Goal: Information Seeking & Learning: Check status

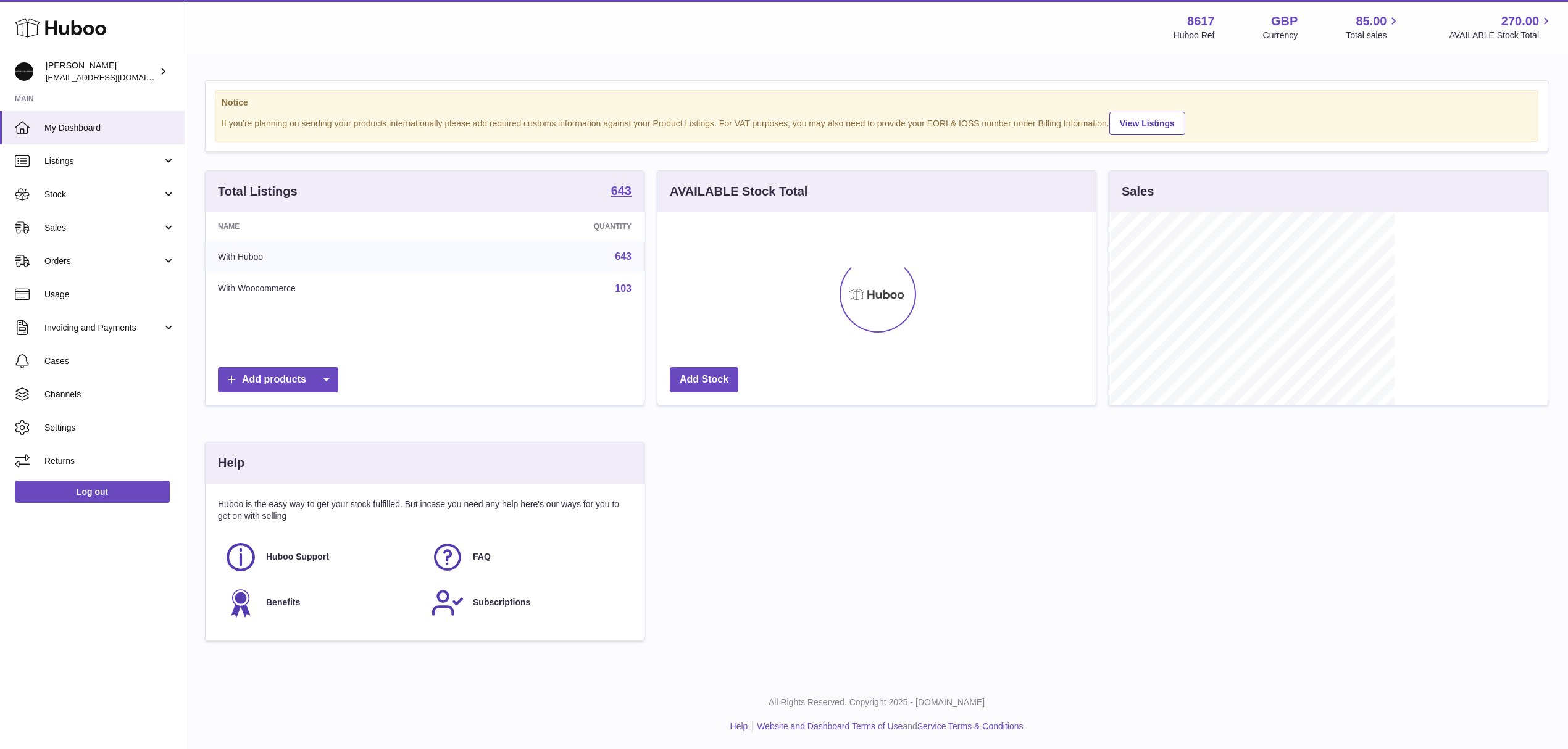
scroll to position [192, 438]
click at [84, 165] on span "Listings" at bounding box center [103, 161] width 118 height 12
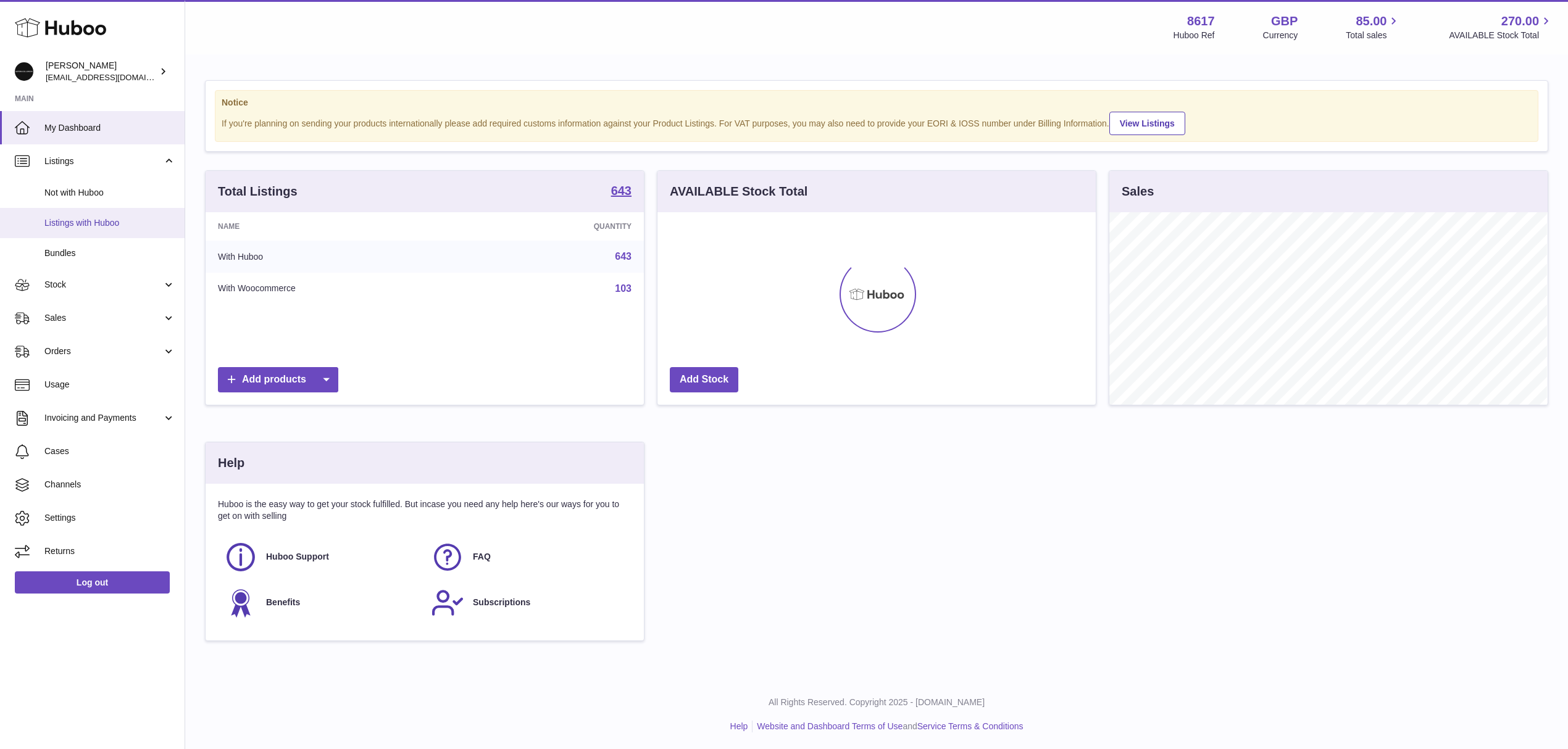
click at [102, 221] on span "Listings with Huboo" at bounding box center [110, 223] width 131 height 12
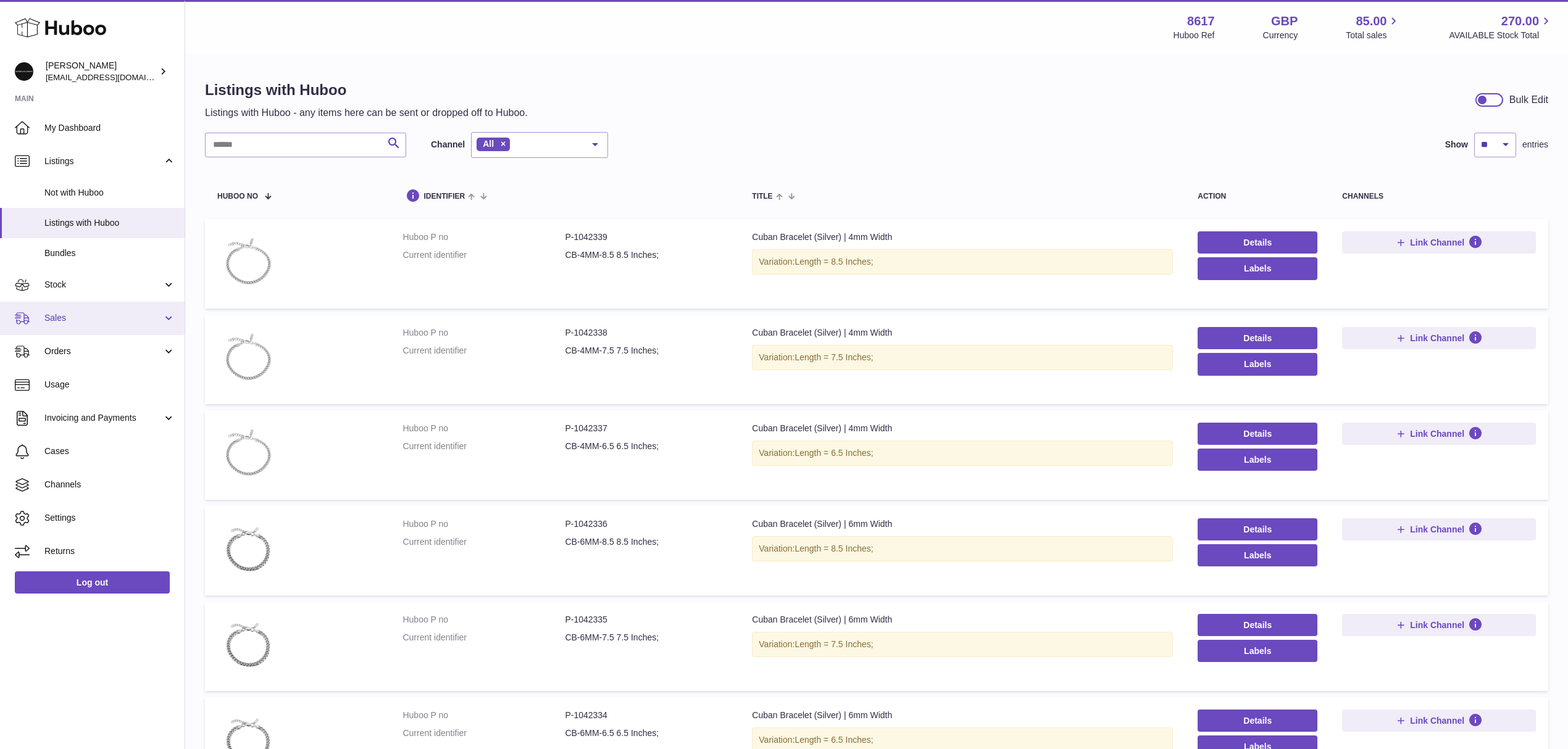
click at [71, 319] on span "Sales" at bounding box center [103, 318] width 118 height 12
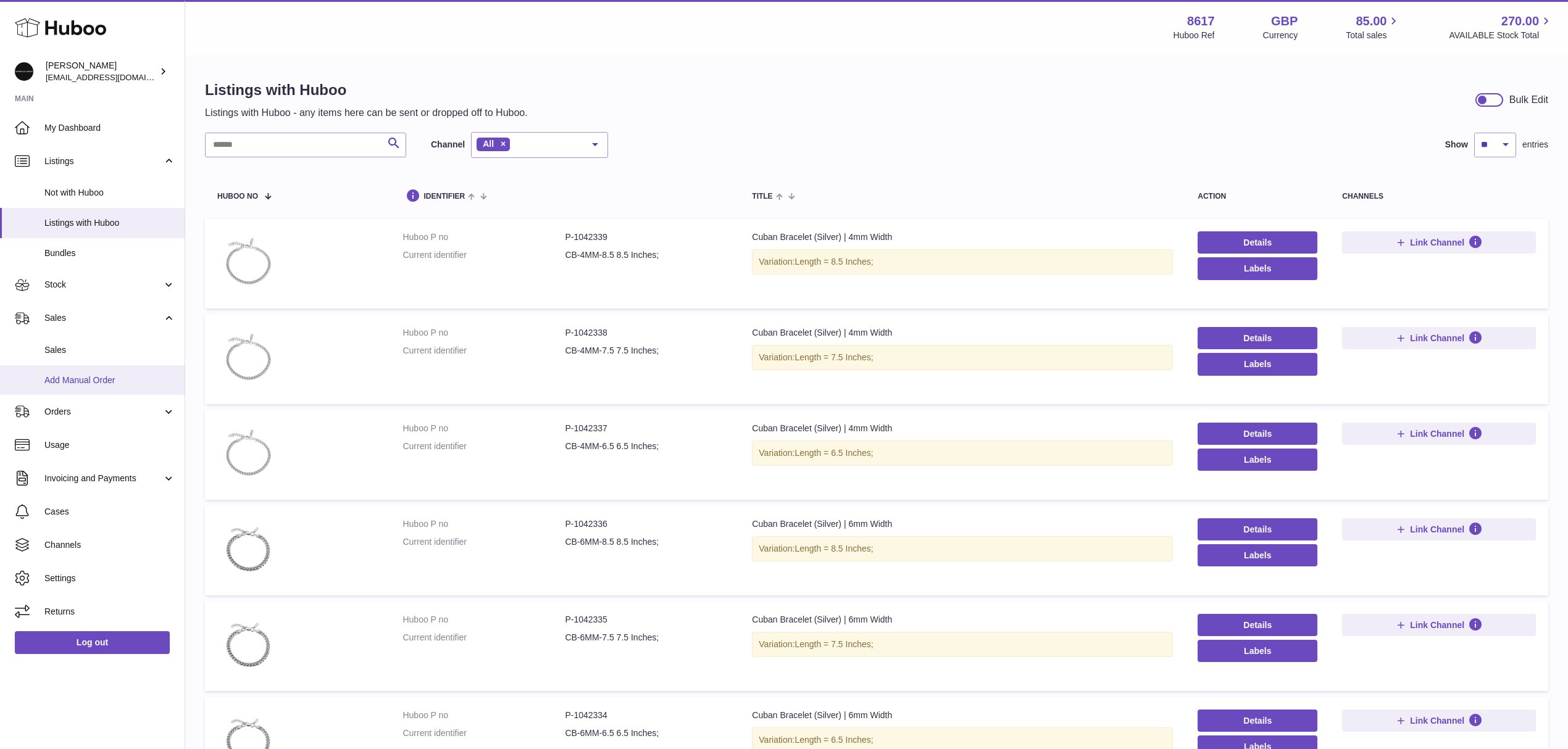
click at [103, 367] on link "Add Manual Order" at bounding box center [92, 380] width 185 height 30
click at [100, 351] on span "Sales" at bounding box center [110, 350] width 131 height 12
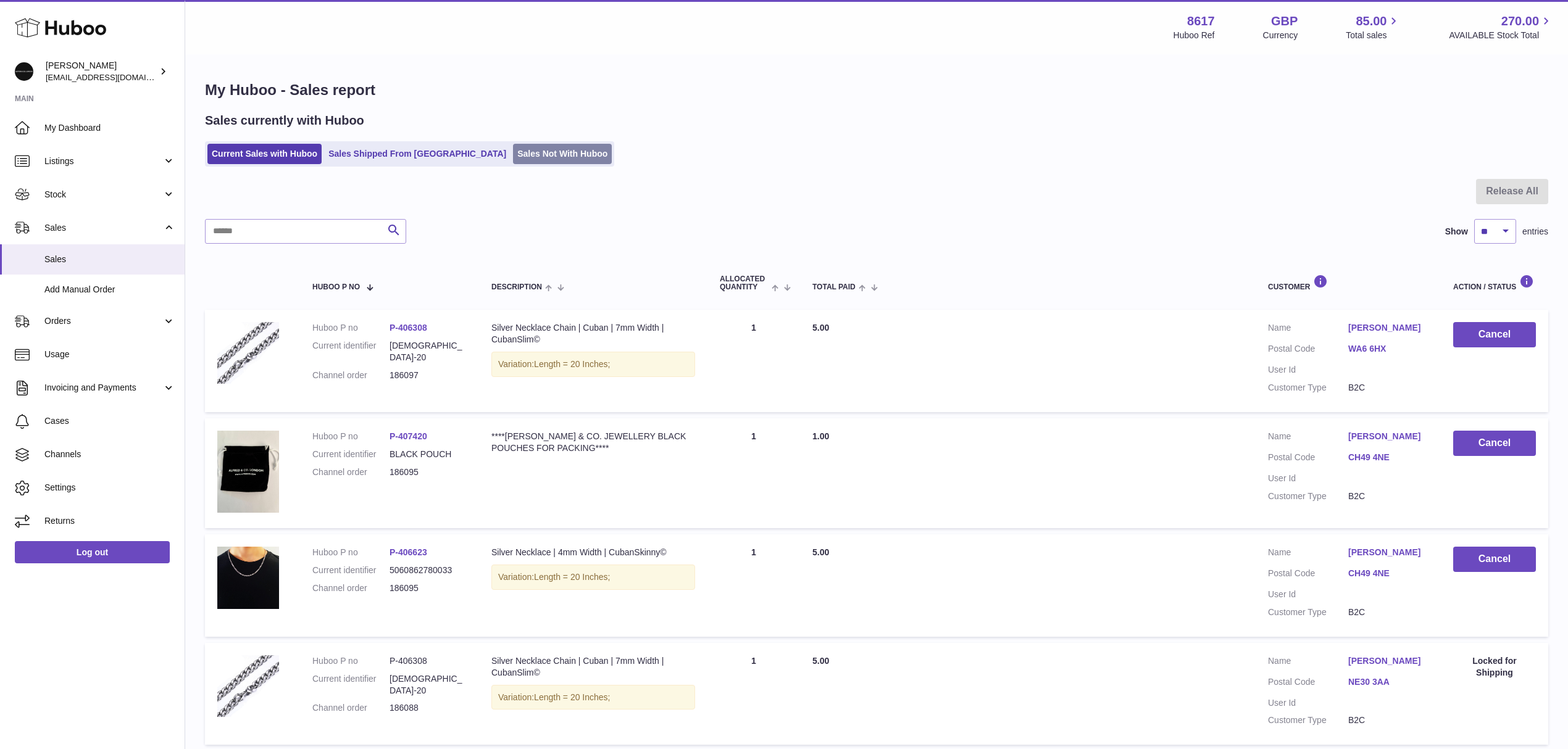
click at [516, 155] on link "Sales Not With Huboo" at bounding box center [563, 153] width 99 height 20
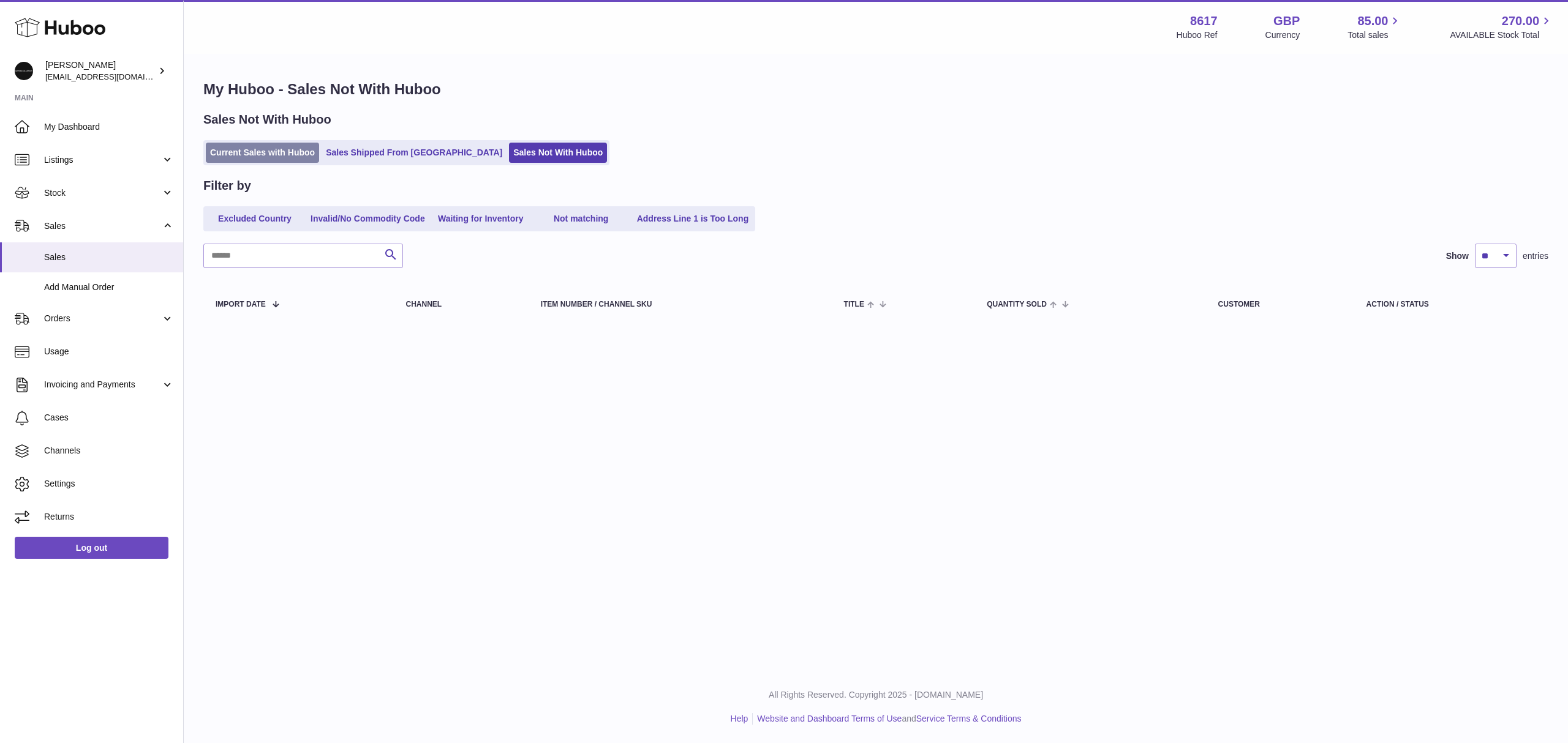
click at [252, 156] on link "Current Sales with Huboo" at bounding box center [262, 152] width 114 height 20
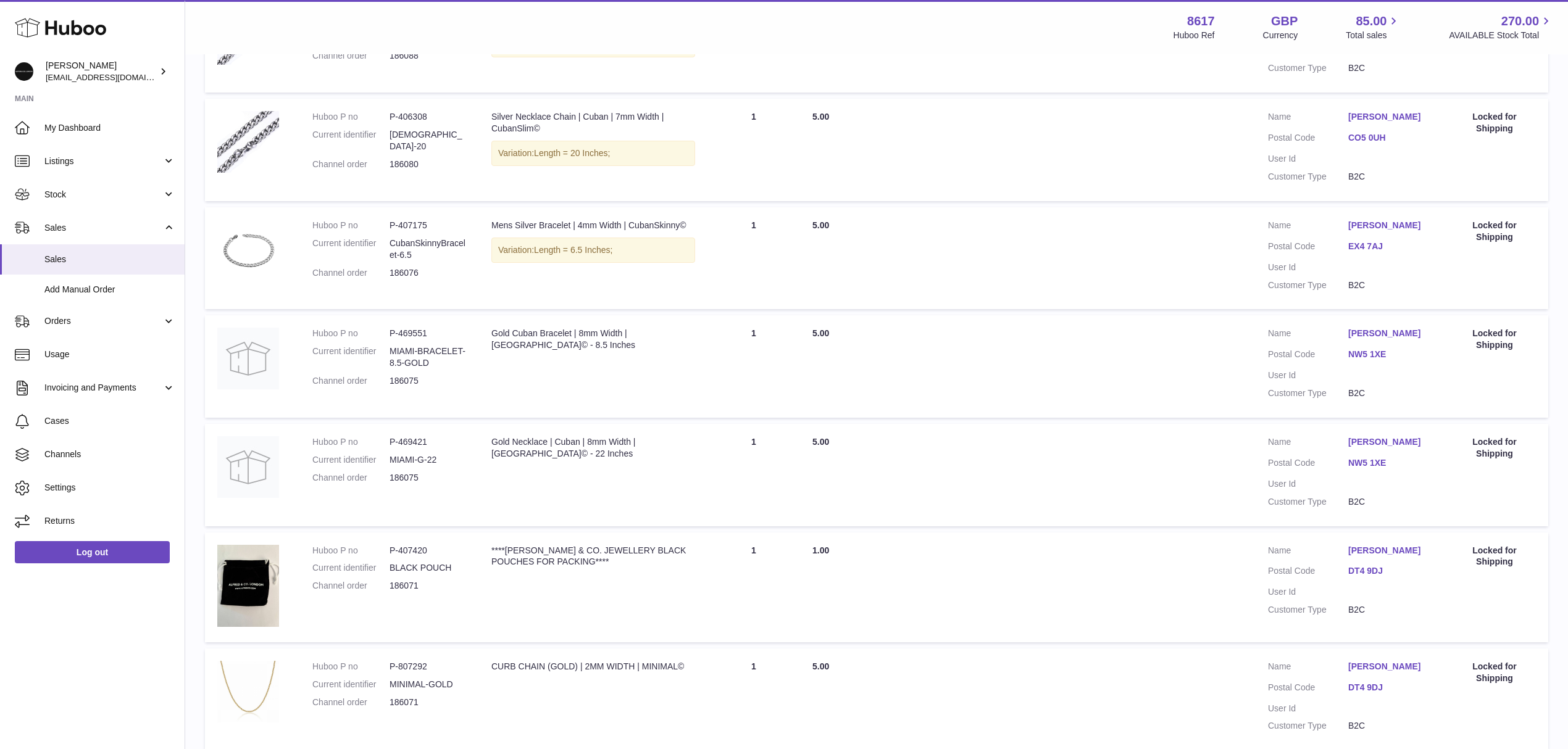
scroll to position [658, 0]
